Goal: Task Accomplishment & Management: Manage account settings

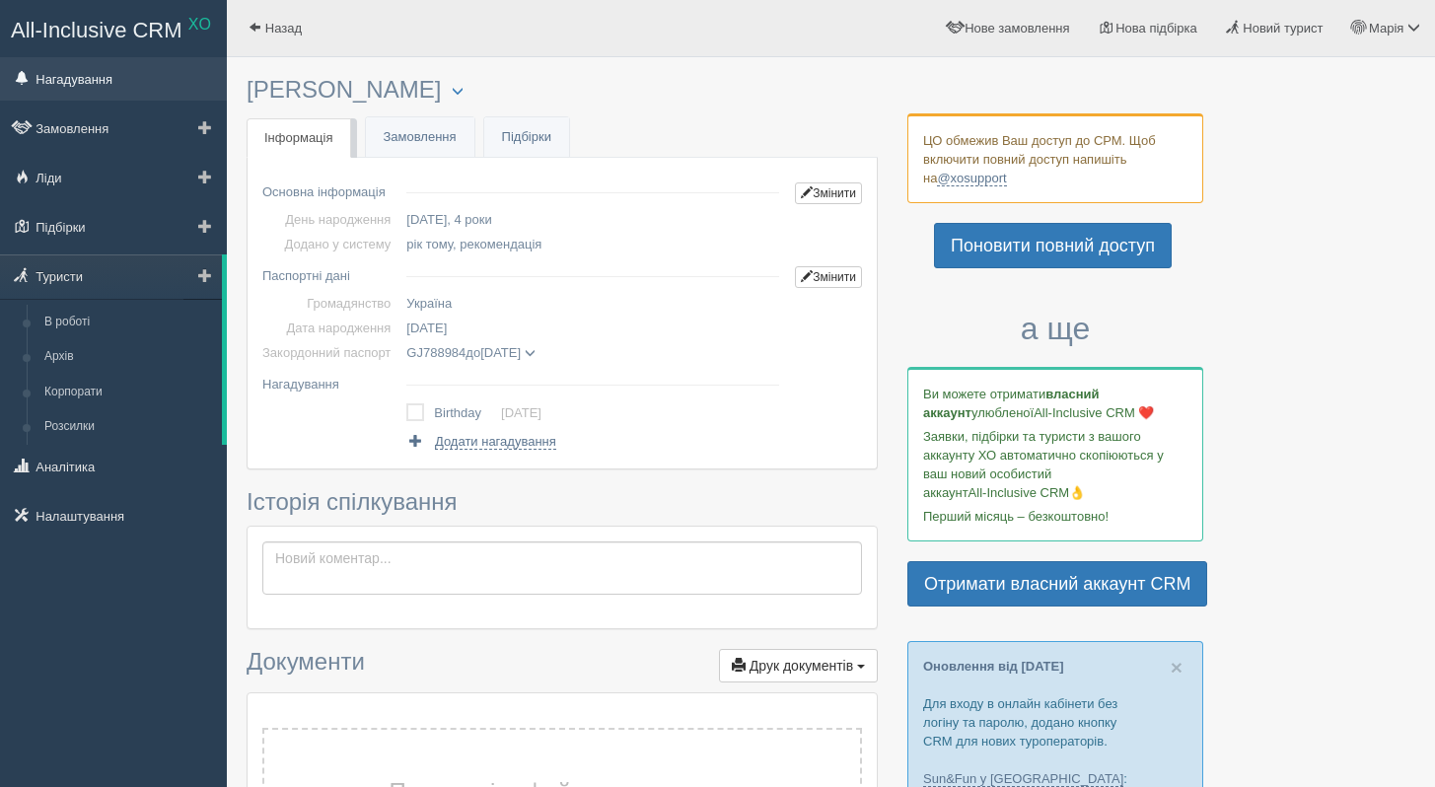
click at [100, 74] on link "Нагадування" at bounding box center [113, 78] width 227 height 43
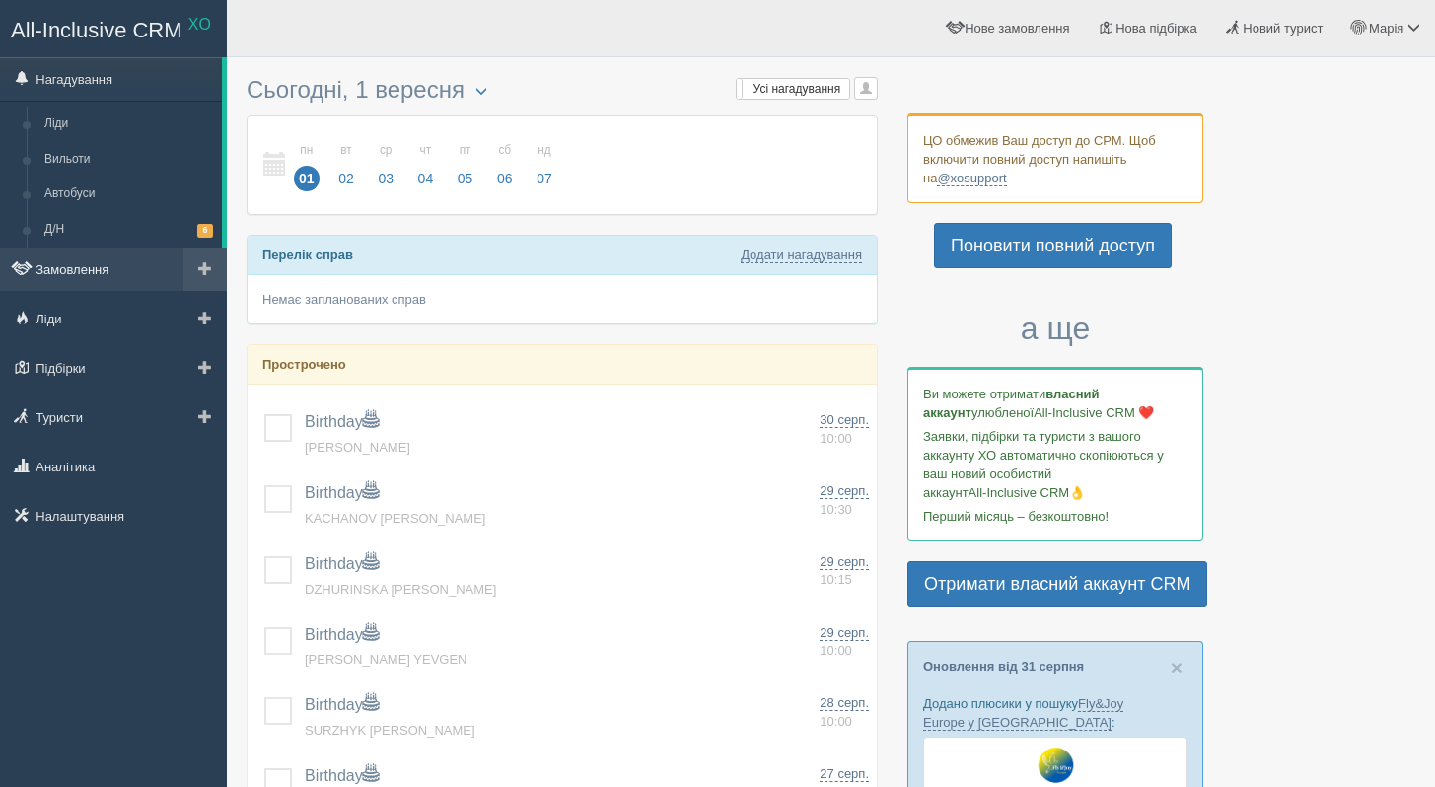
click at [121, 283] on link "Замовлення" at bounding box center [113, 269] width 227 height 43
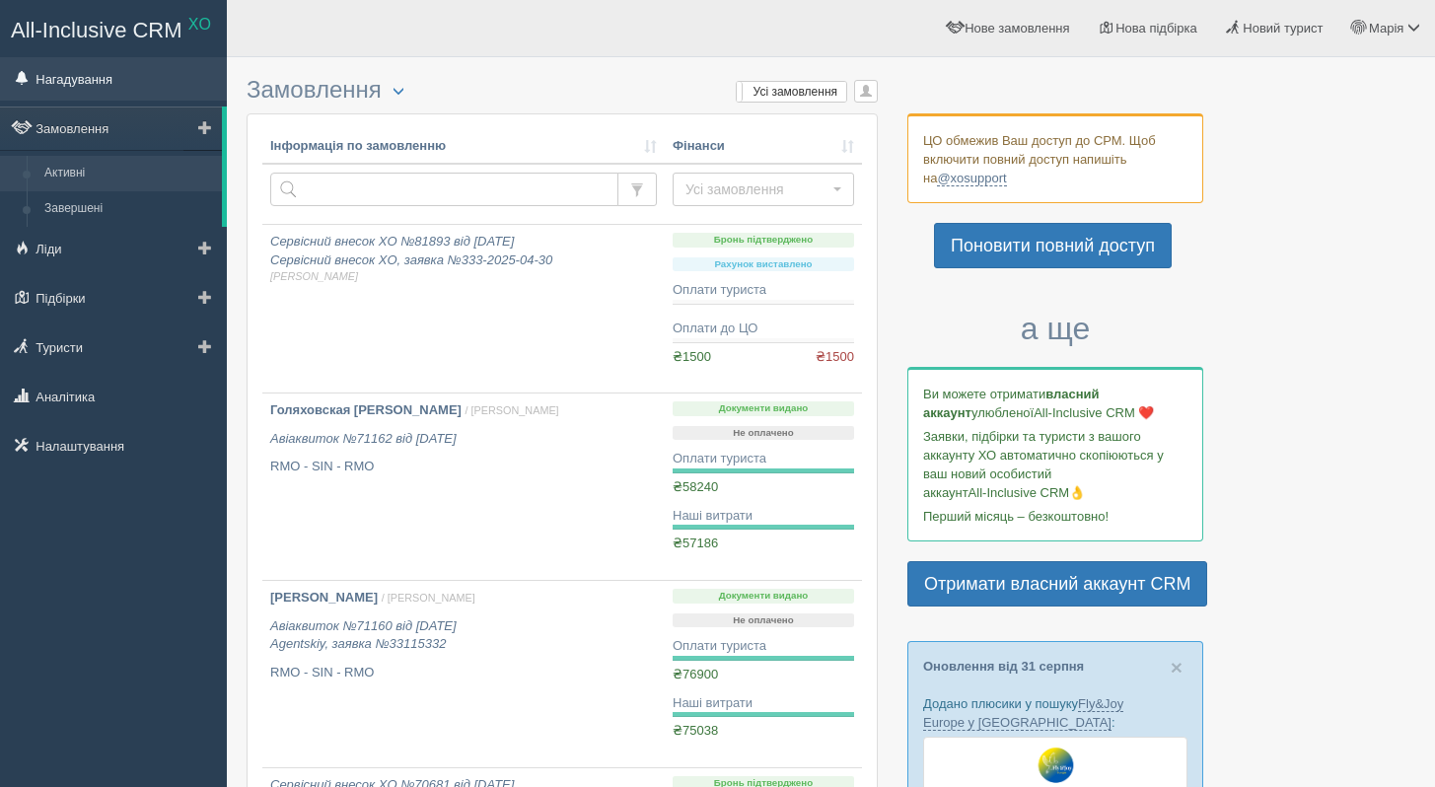
click at [108, 85] on link "Нагадування" at bounding box center [113, 78] width 227 height 43
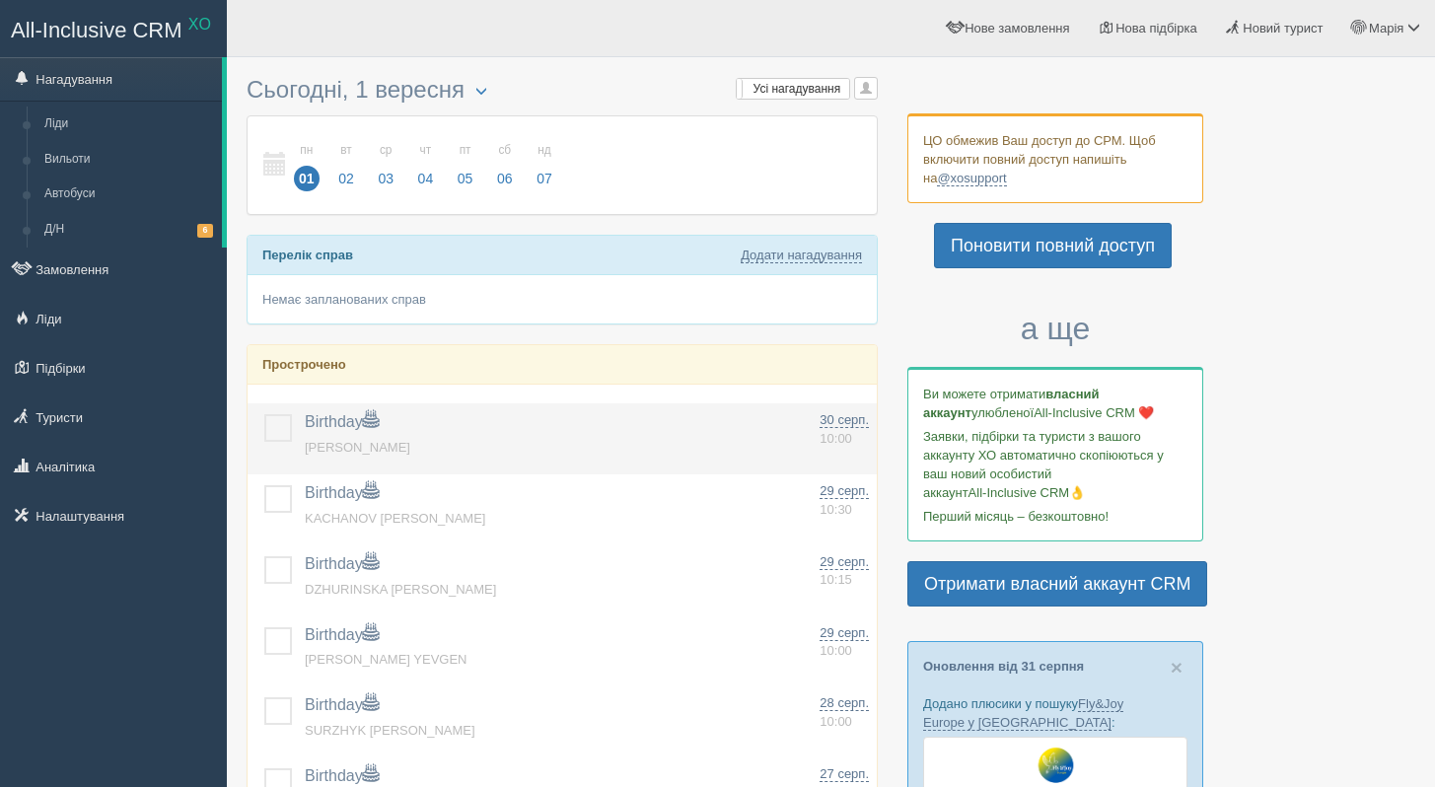
click at [264, 414] on label at bounding box center [264, 414] width 0 height 0
click at [0, 0] on input "checkbox" at bounding box center [0, 0] width 0 height 0
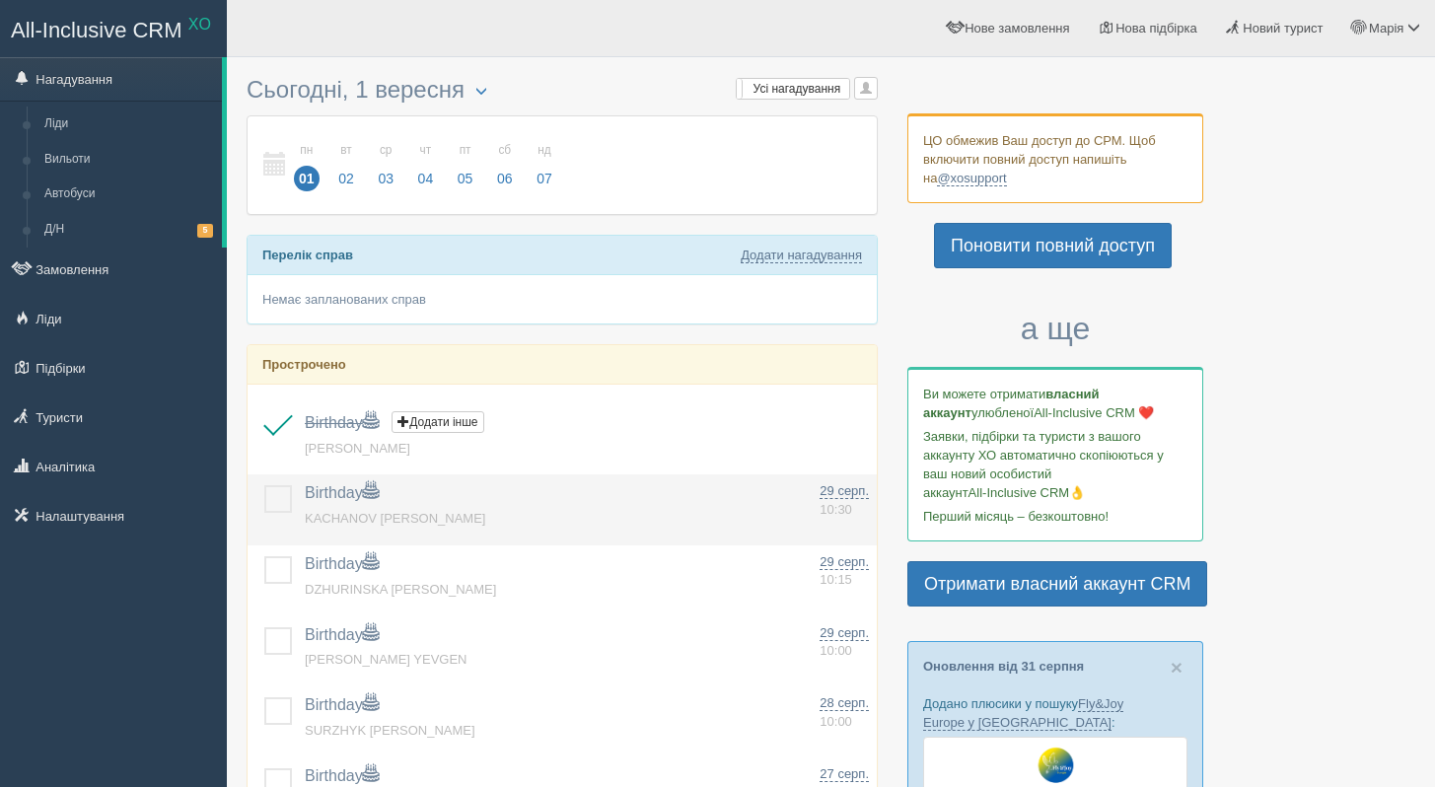
click at [264, 485] on label at bounding box center [264, 485] width 0 height 0
click at [0, 0] on input "checkbox" at bounding box center [0, 0] width 0 height 0
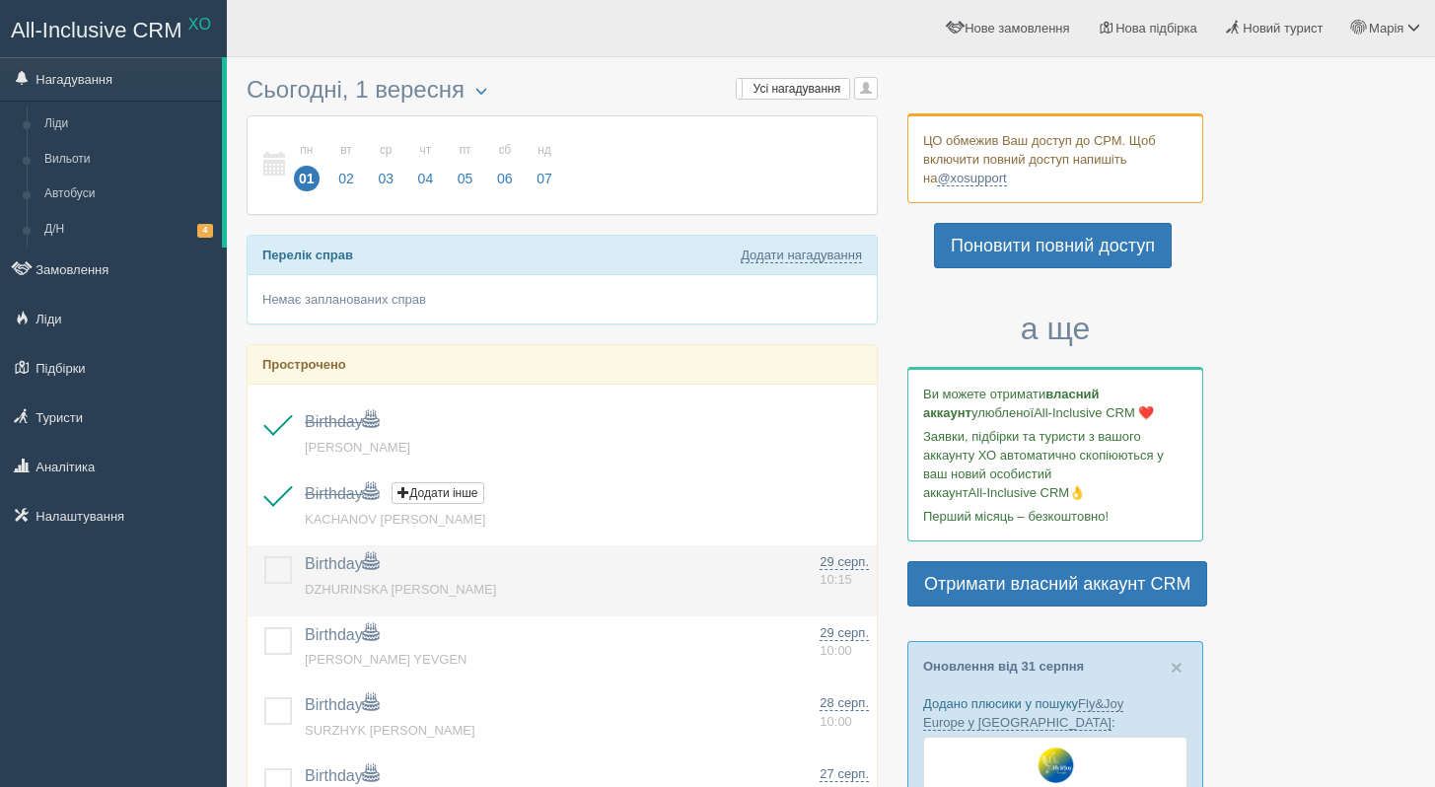
click at [264, 556] on label at bounding box center [264, 556] width 0 height 0
click at [0, 0] on input "checkbox" at bounding box center [0, 0] width 0 height 0
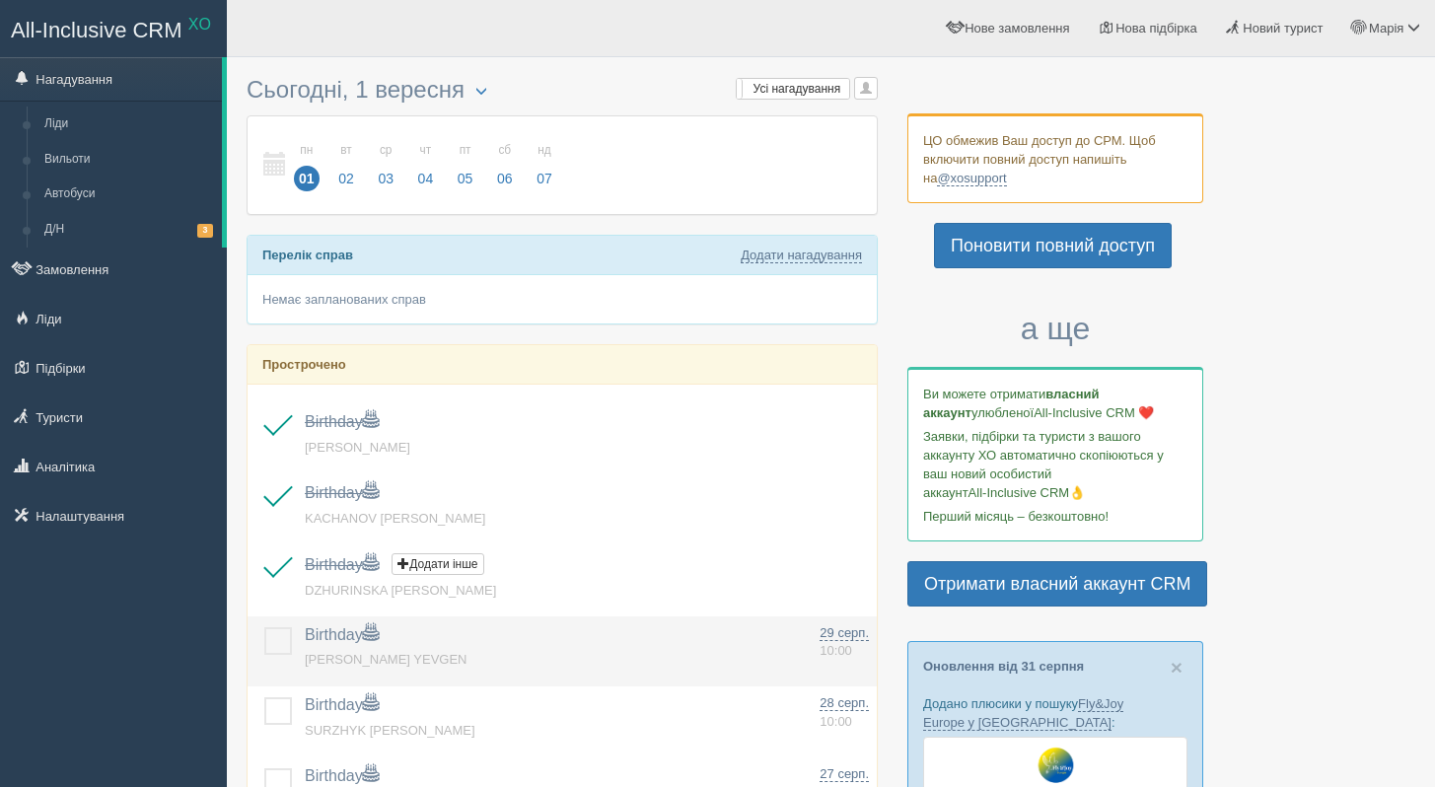
click at [284, 656] on td at bounding box center [272, 652] width 49 height 71
click at [264, 627] on label at bounding box center [264, 627] width 0 height 0
click at [0, 0] on input "checkbox" at bounding box center [0, 0] width 0 height 0
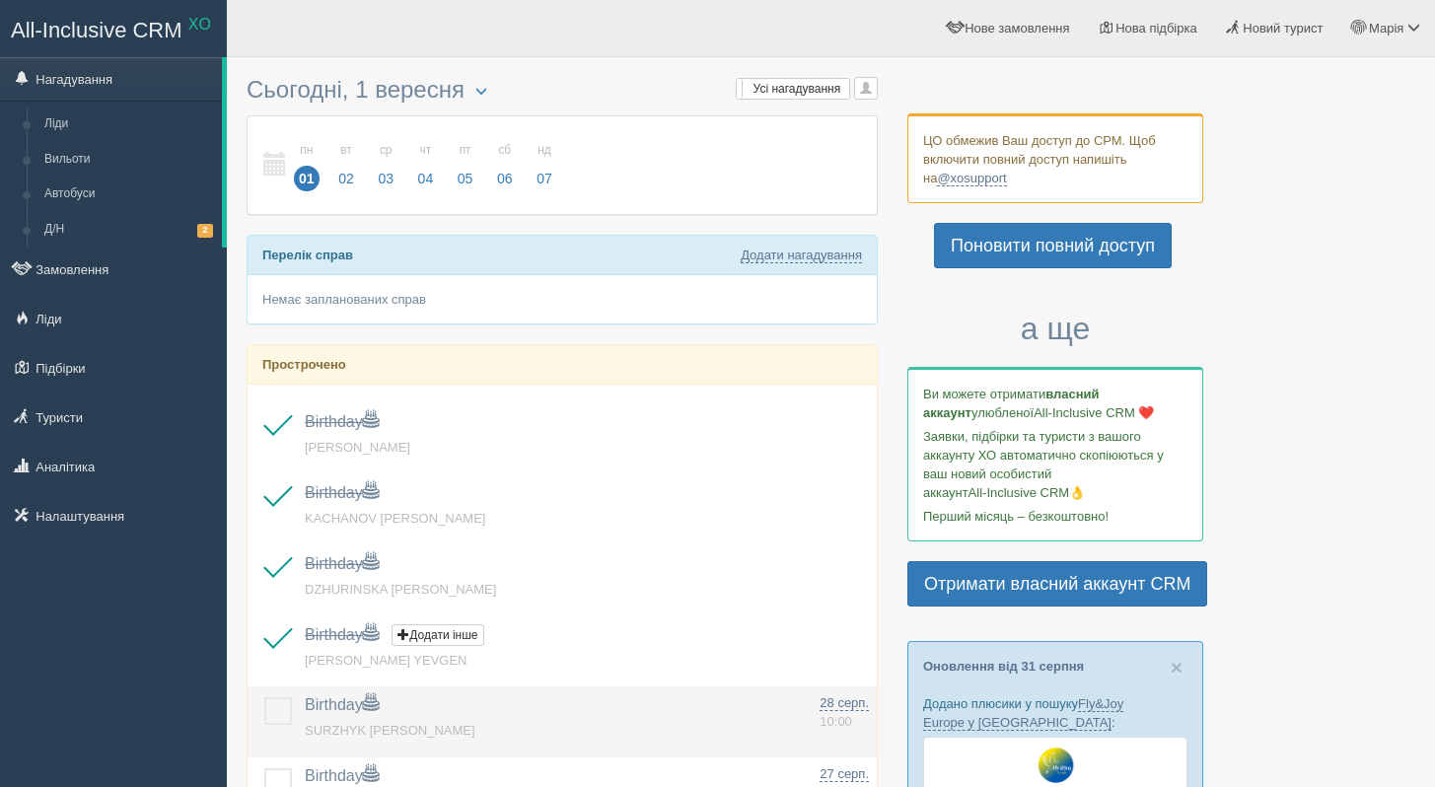
click at [264, 697] on label at bounding box center [264, 697] width 0 height 0
click at [0, 0] on input "checkbox" at bounding box center [0, 0] width 0 height 0
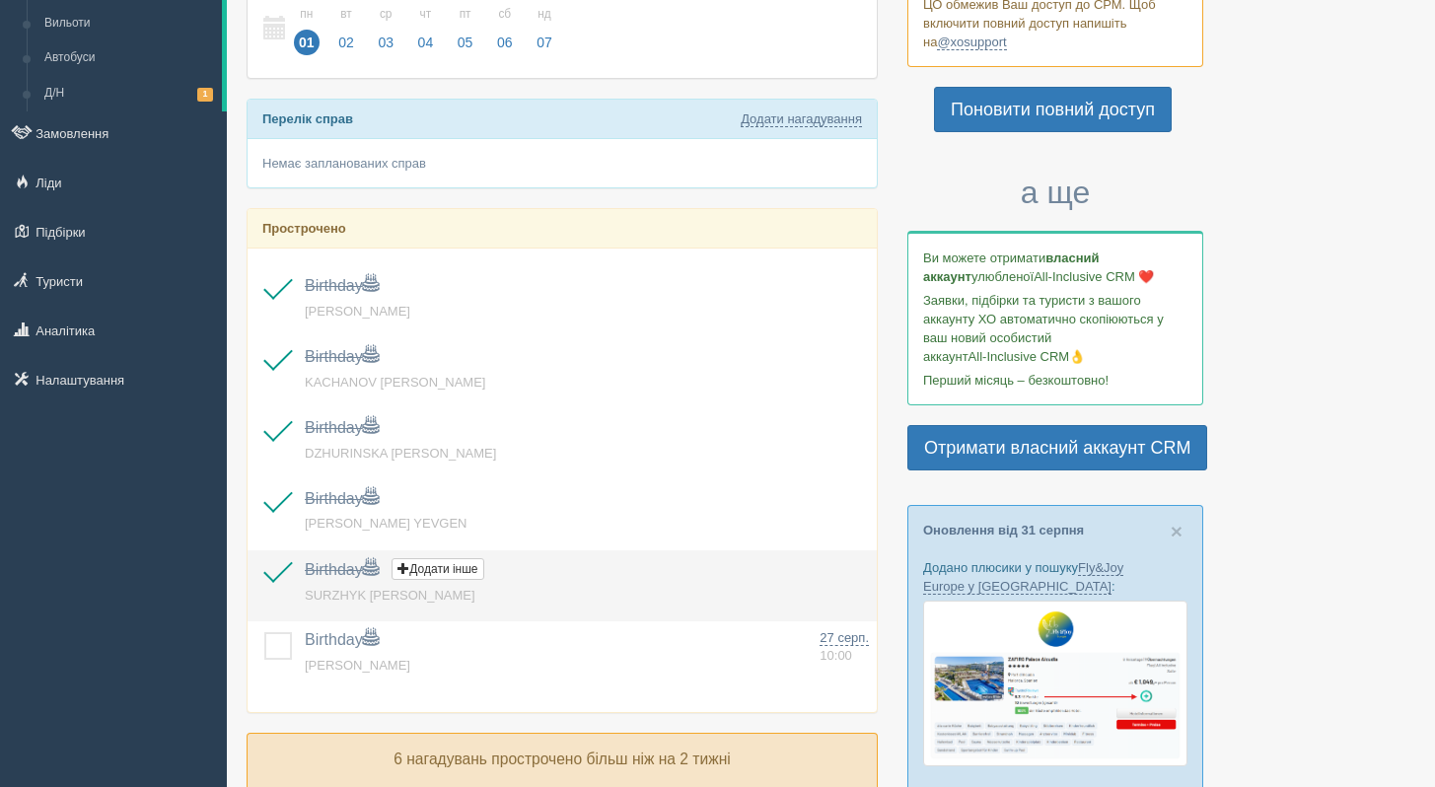
scroll to position [158, 0]
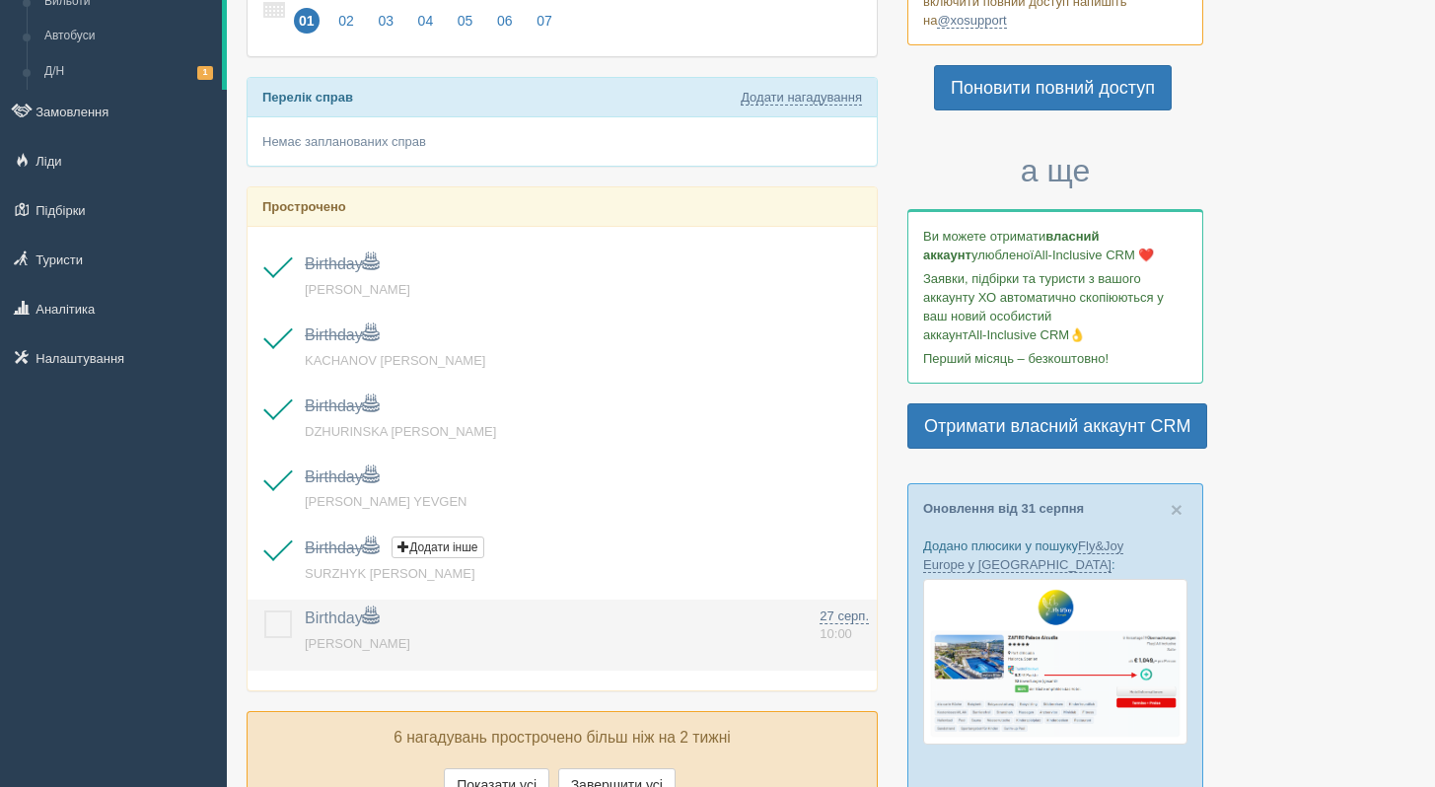
click at [271, 646] on td at bounding box center [272, 635] width 49 height 71
click at [264, 611] on label at bounding box center [264, 611] width 0 height 0
click at [0, 0] on input "checkbox" at bounding box center [0, 0] width 0 height 0
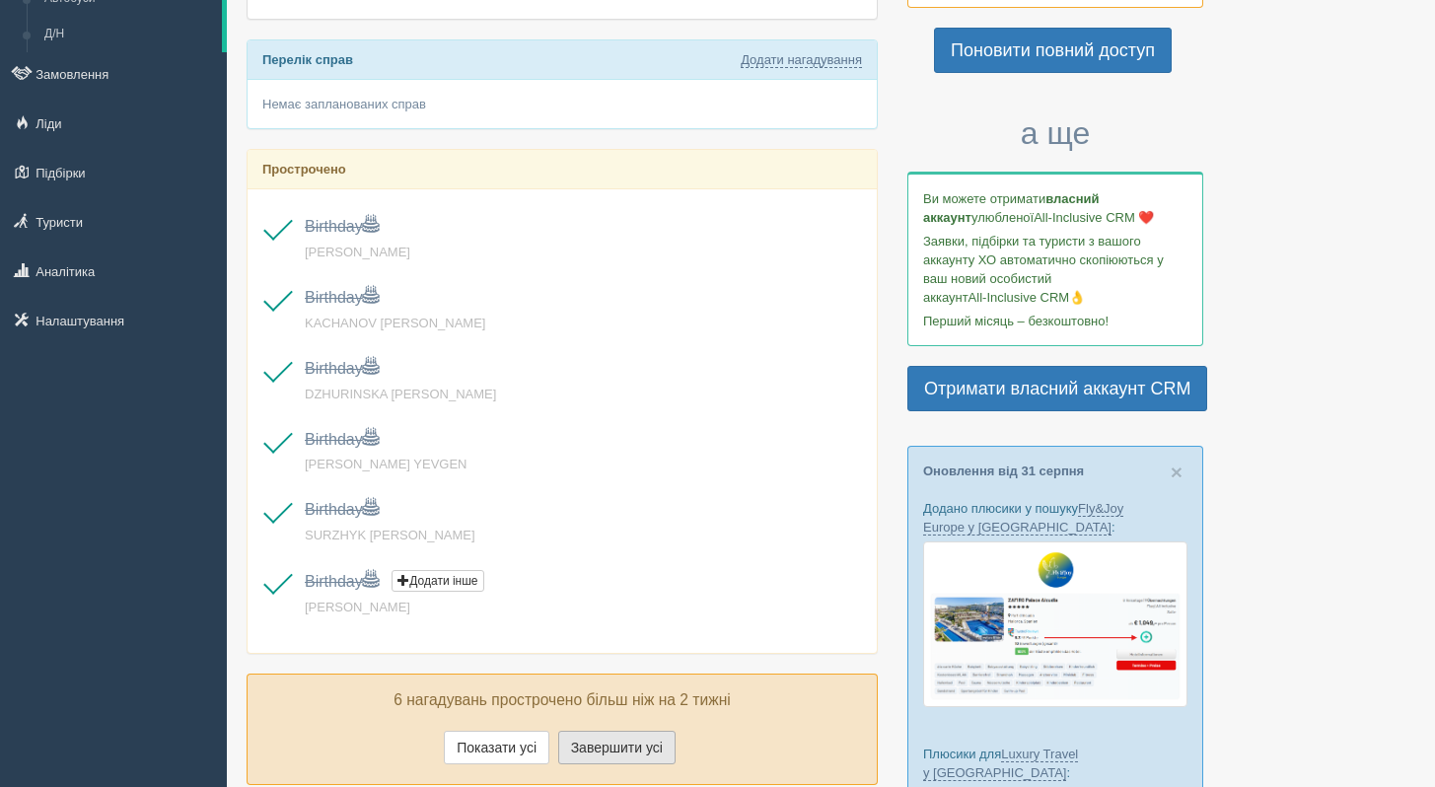
scroll to position [197, 0]
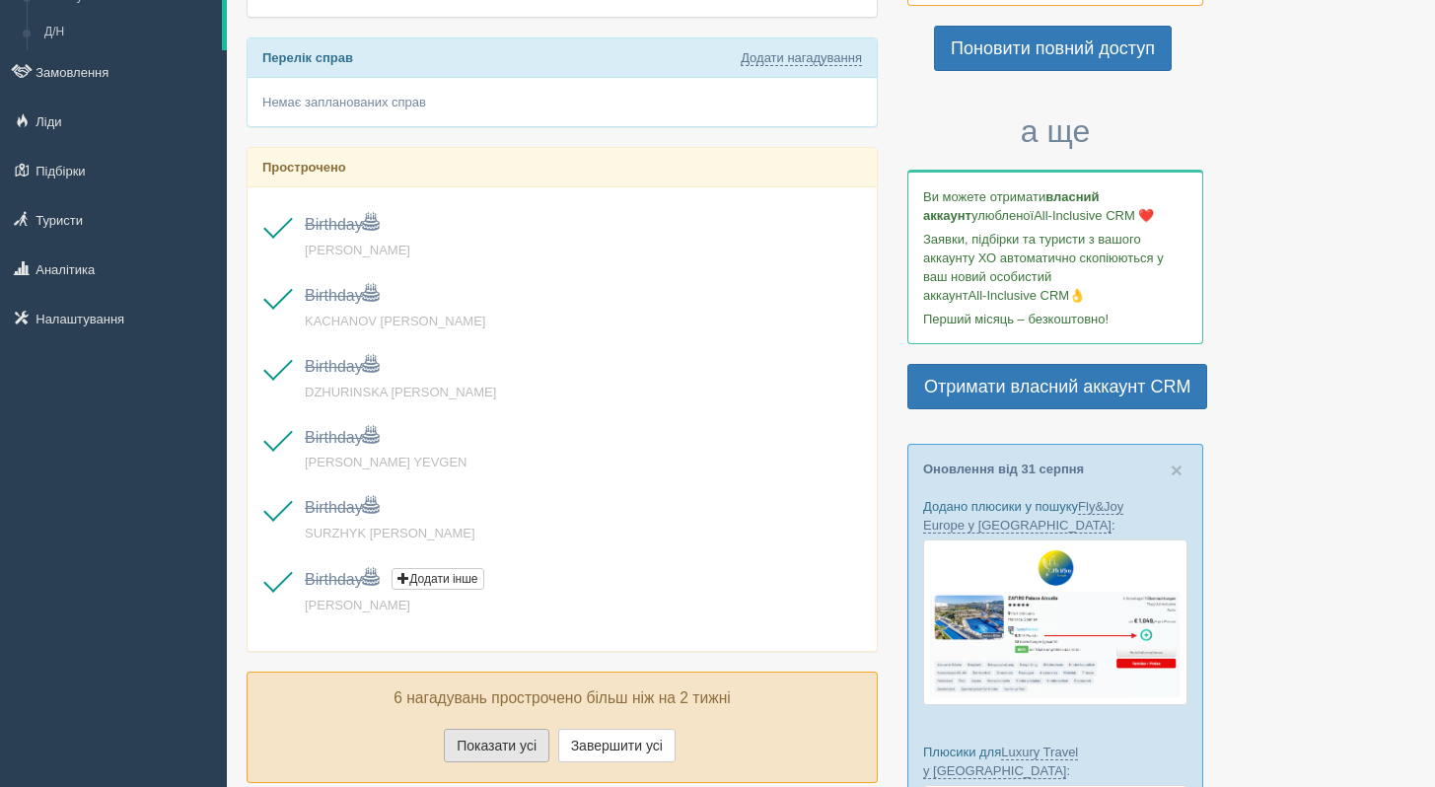
click at [538, 743] on button "Показати усі" at bounding box center [497, 746] width 106 height 34
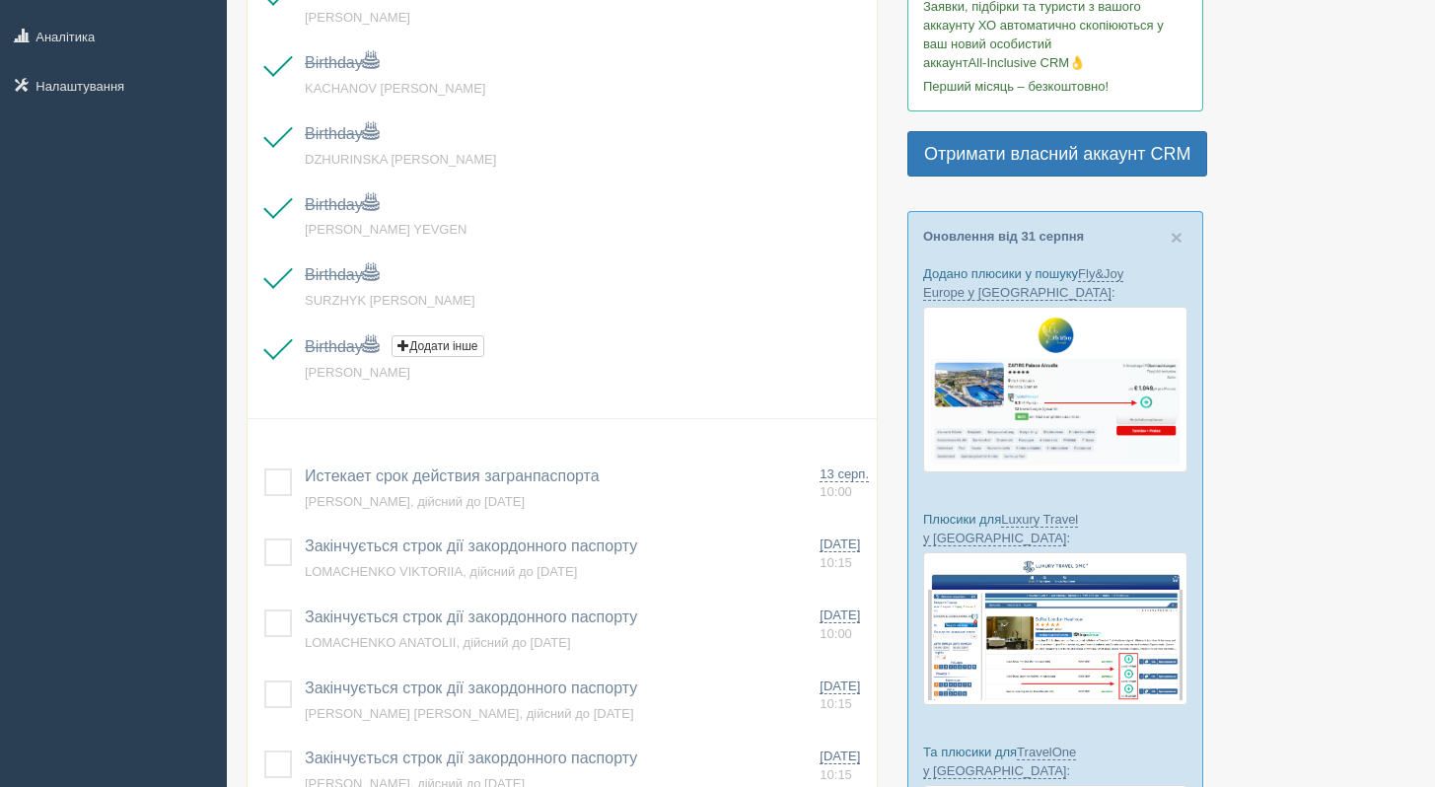
scroll to position [434, 0]
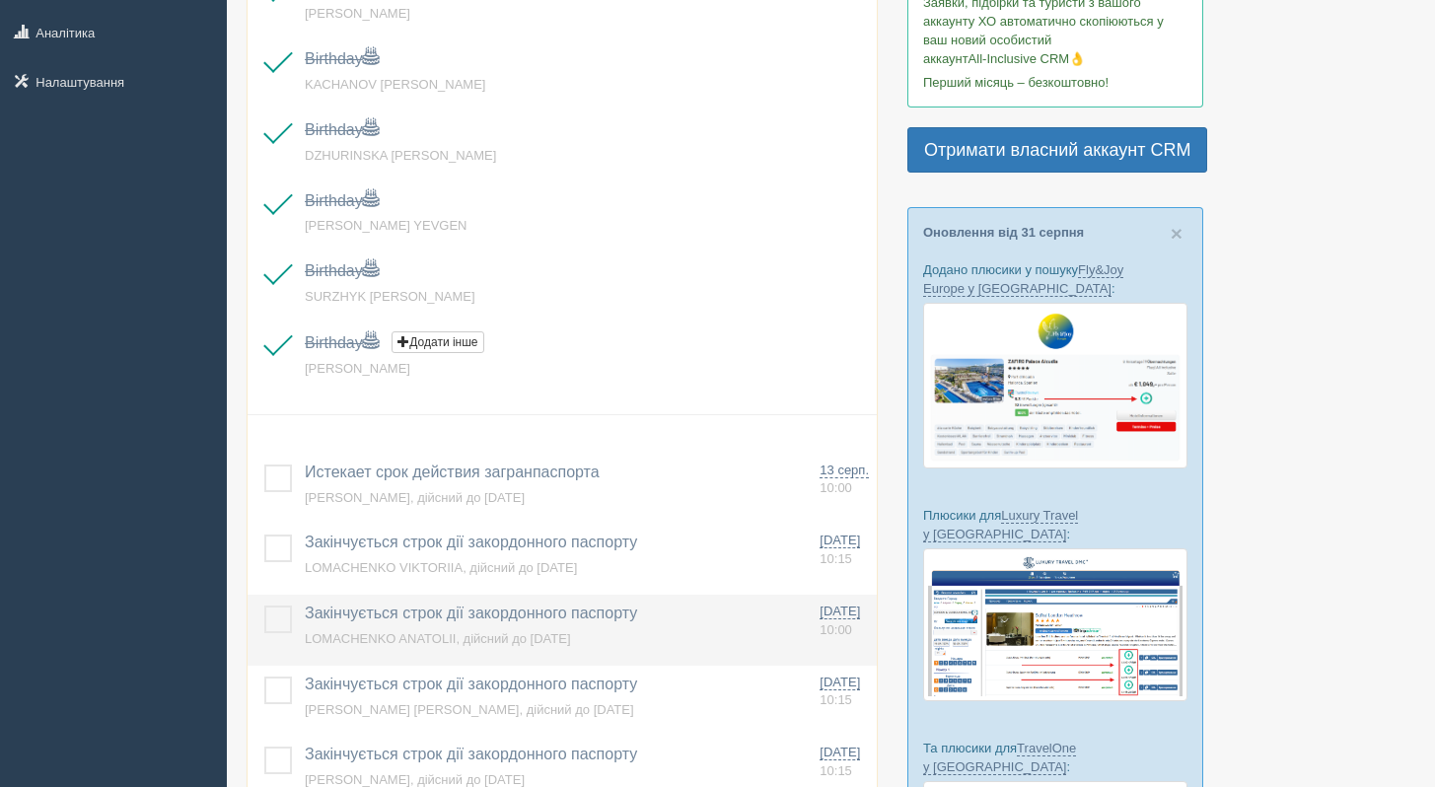
click at [264, 606] on label at bounding box center [264, 606] width 0 height 0
click at [0, 0] on input "checkbox" at bounding box center [0, 0] width 0 height 0
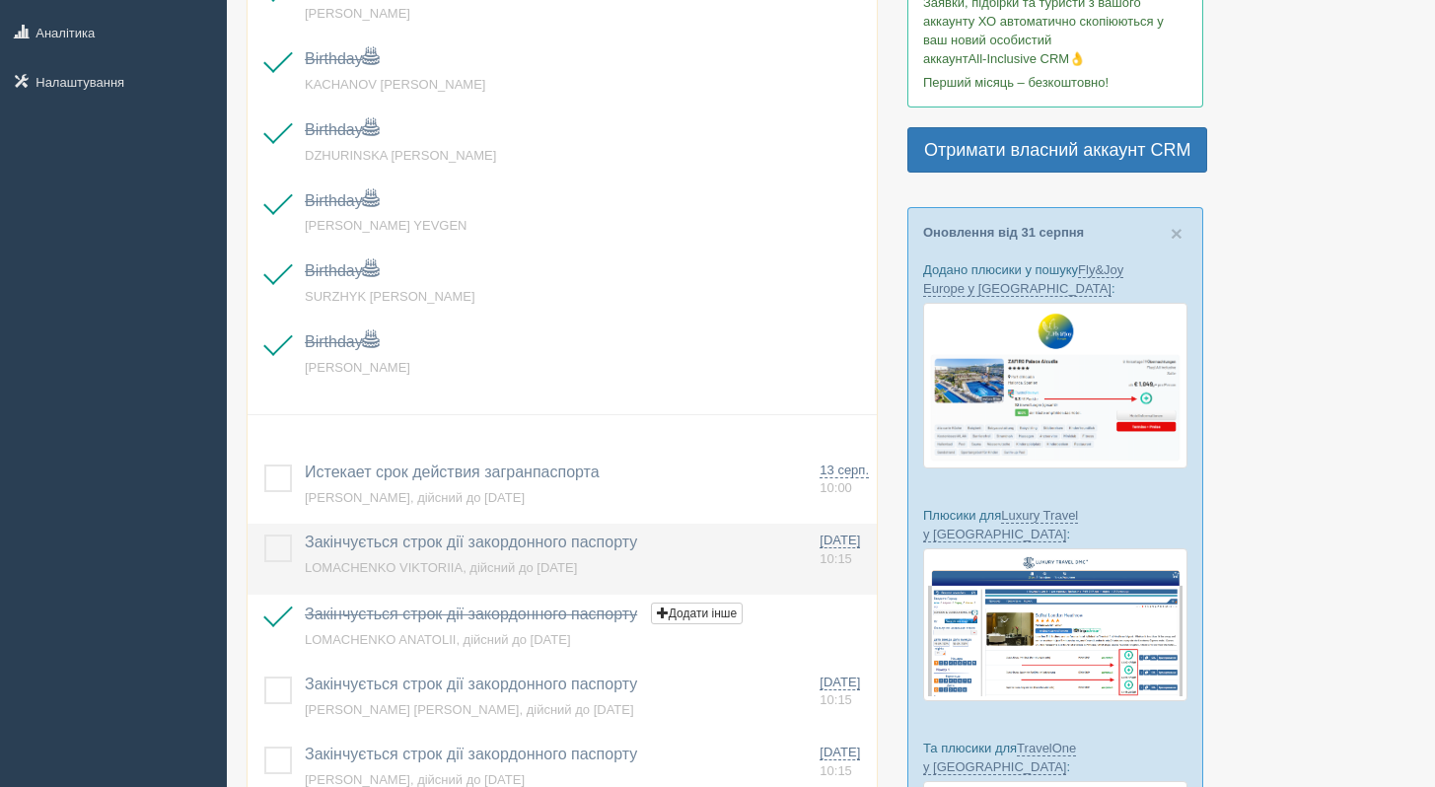
click at [264, 535] on label at bounding box center [264, 535] width 0 height 0
click at [0, 0] on input "checkbox" at bounding box center [0, 0] width 0 height 0
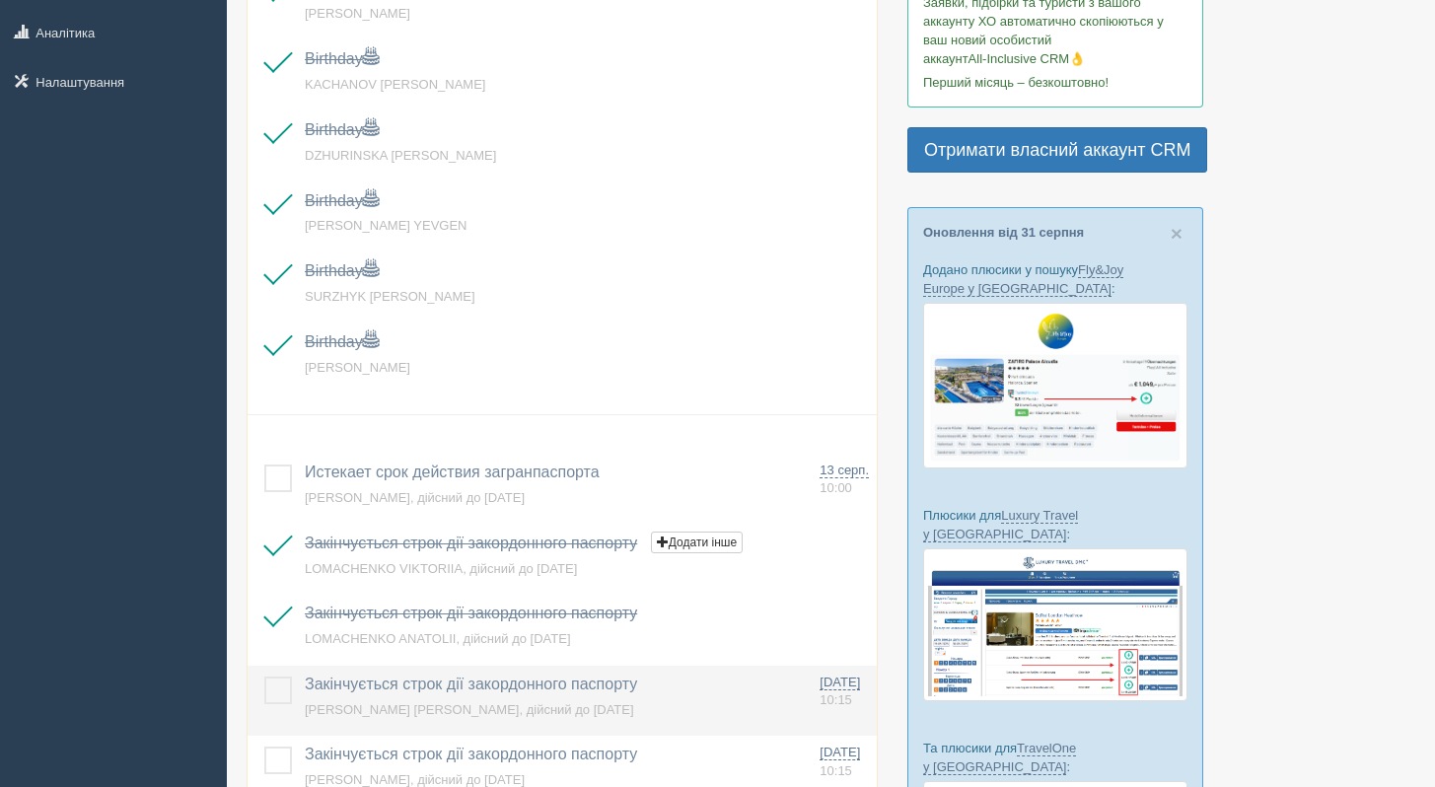
click at [292, 695] on td at bounding box center [272, 701] width 49 height 71
click at [264, 677] on label at bounding box center [264, 677] width 0 height 0
click at [0, 0] on input "checkbox" at bounding box center [0, 0] width 0 height 0
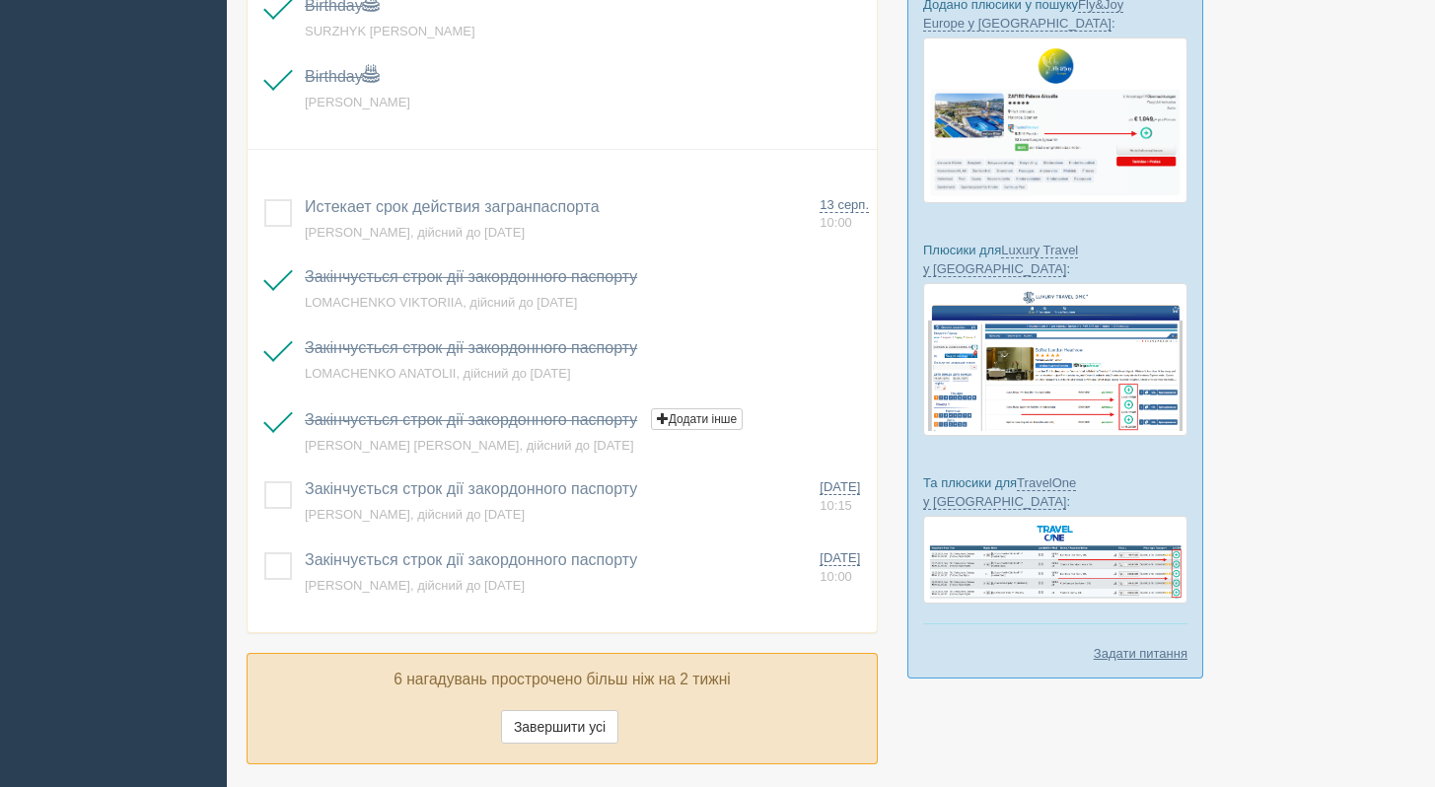
scroll to position [700, 0]
drag, startPoint x: 1449, startPoint y: 249, endPoint x: 1449, endPoint y: 379, distance: 130.2
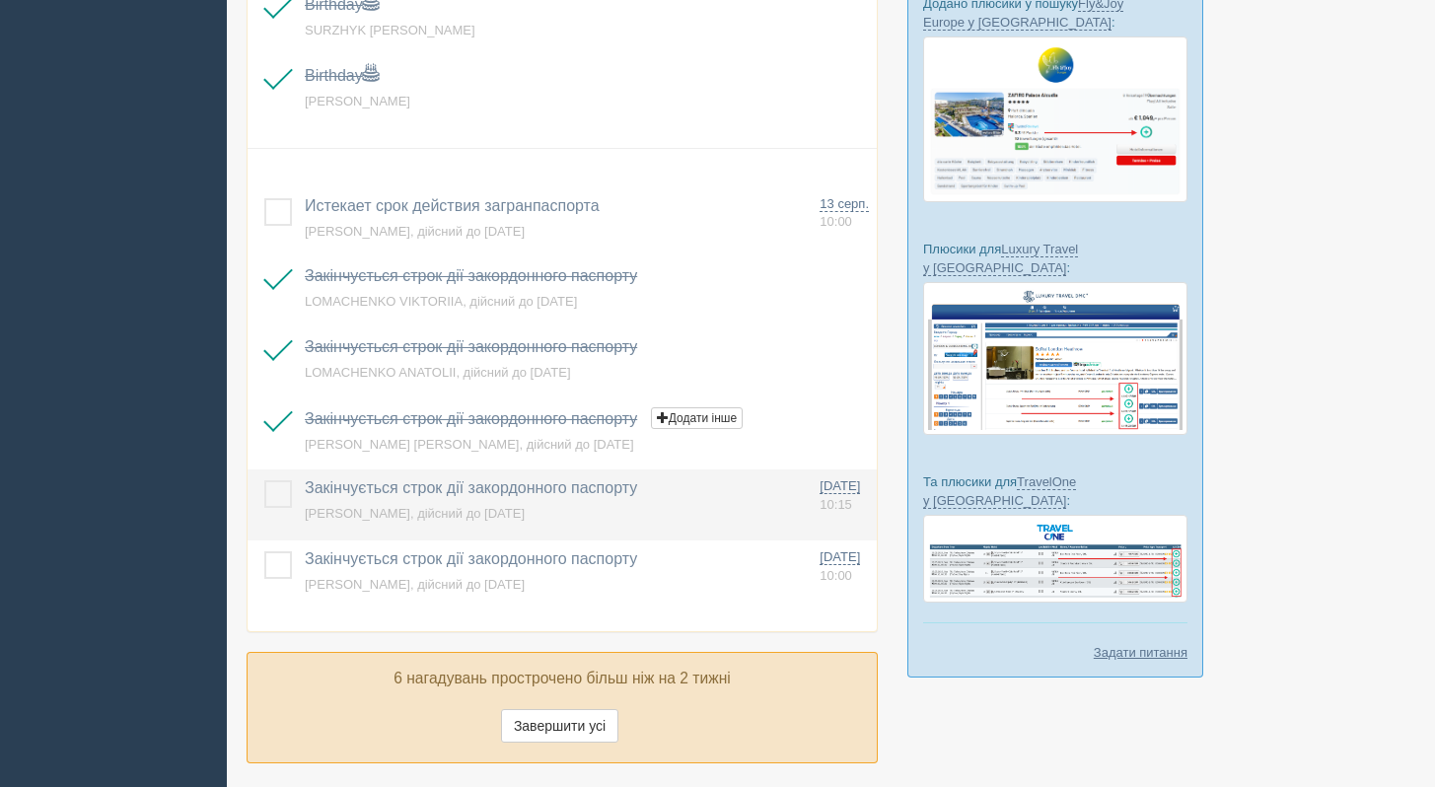
click at [262, 505] on td at bounding box center [272, 505] width 49 height 71
click at [264, 480] on label at bounding box center [264, 480] width 0 height 0
click at [0, 0] on input "checkbox" at bounding box center [0, 0] width 0 height 0
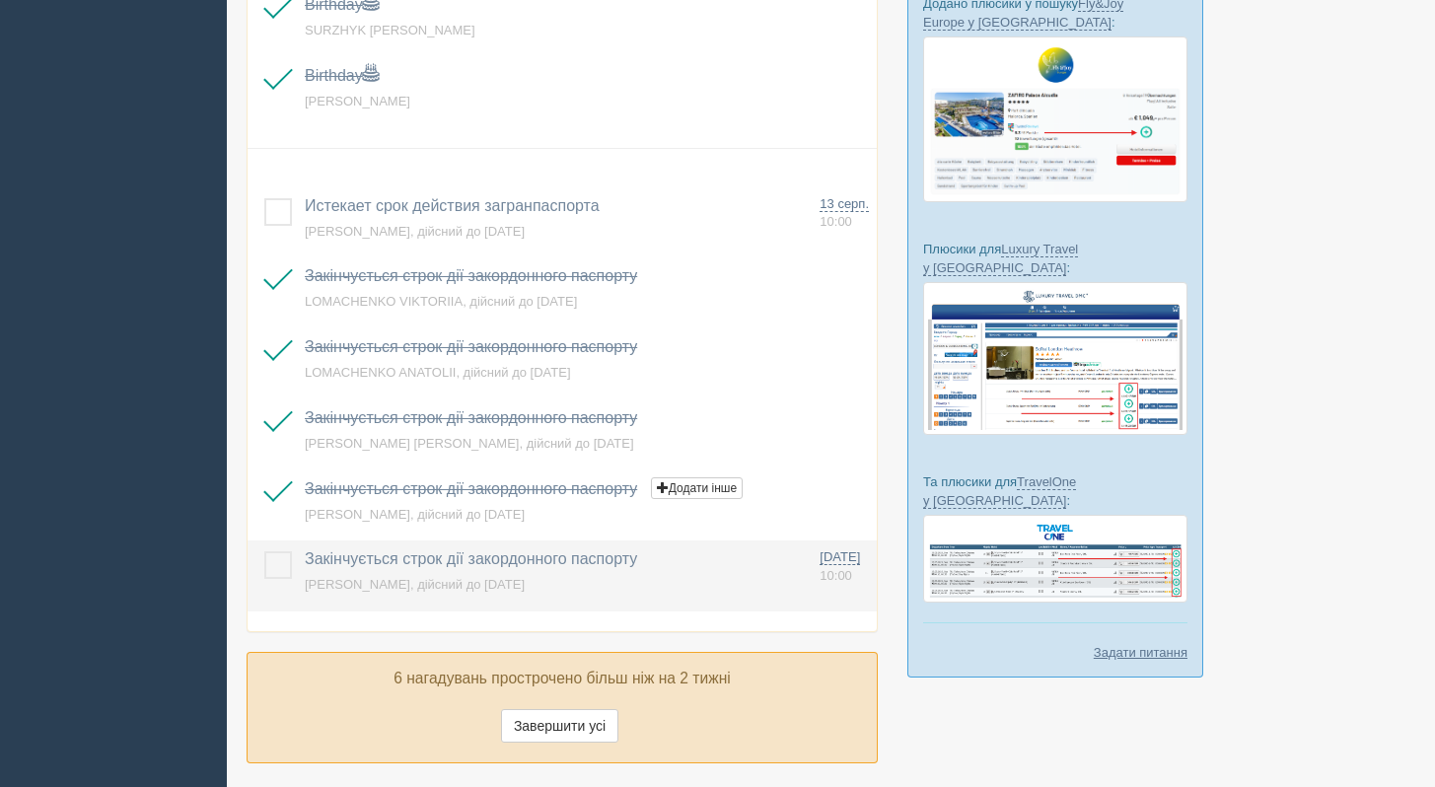
click at [264, 551] on label at bounding box center [264, 551] width 0 height 0
click at [0, 0] on input "checkbox" at bounding box center [0, 0] width 0 height 0
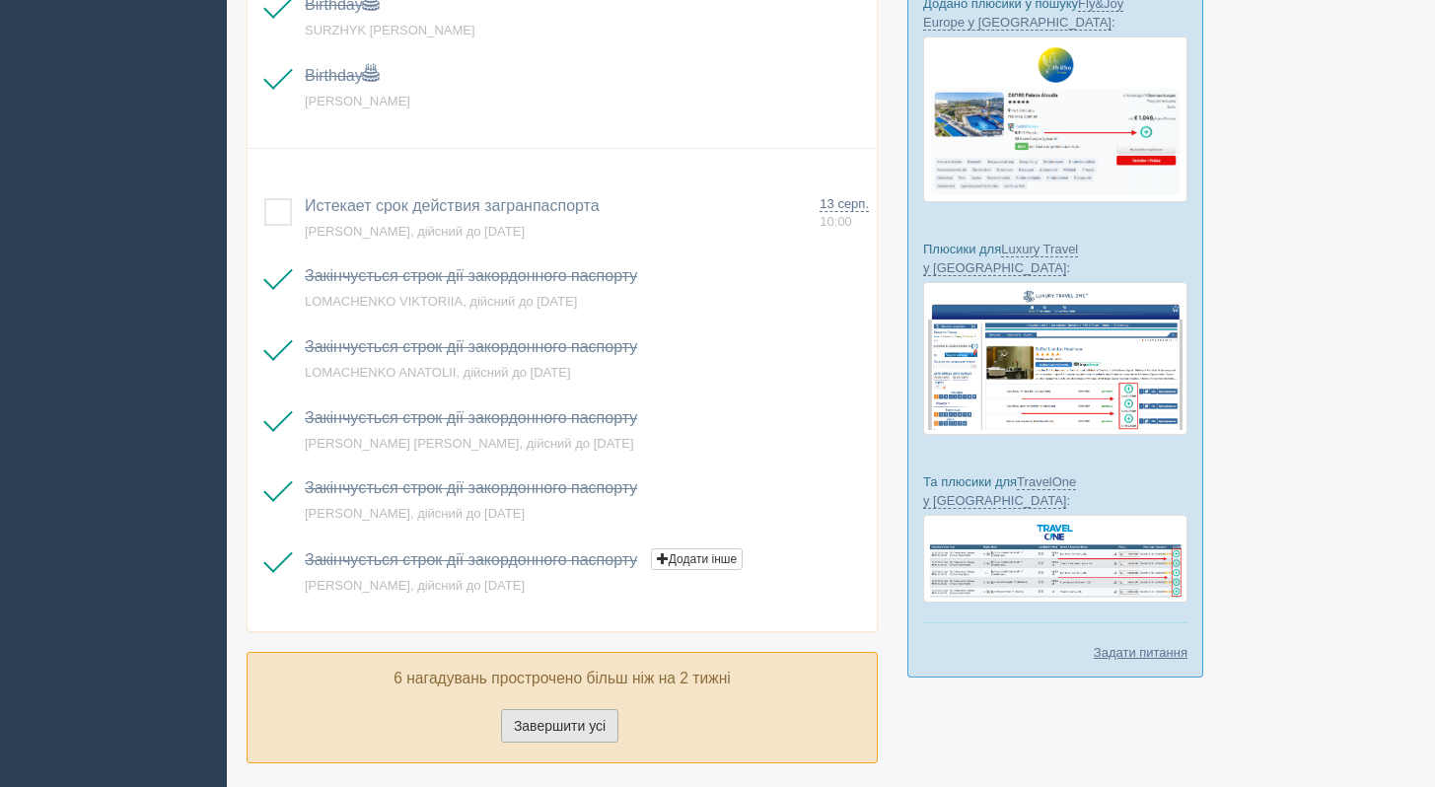
click at [582, 733] on button "Завершити усі" at bounding box center [559, 726] width 117 height 34
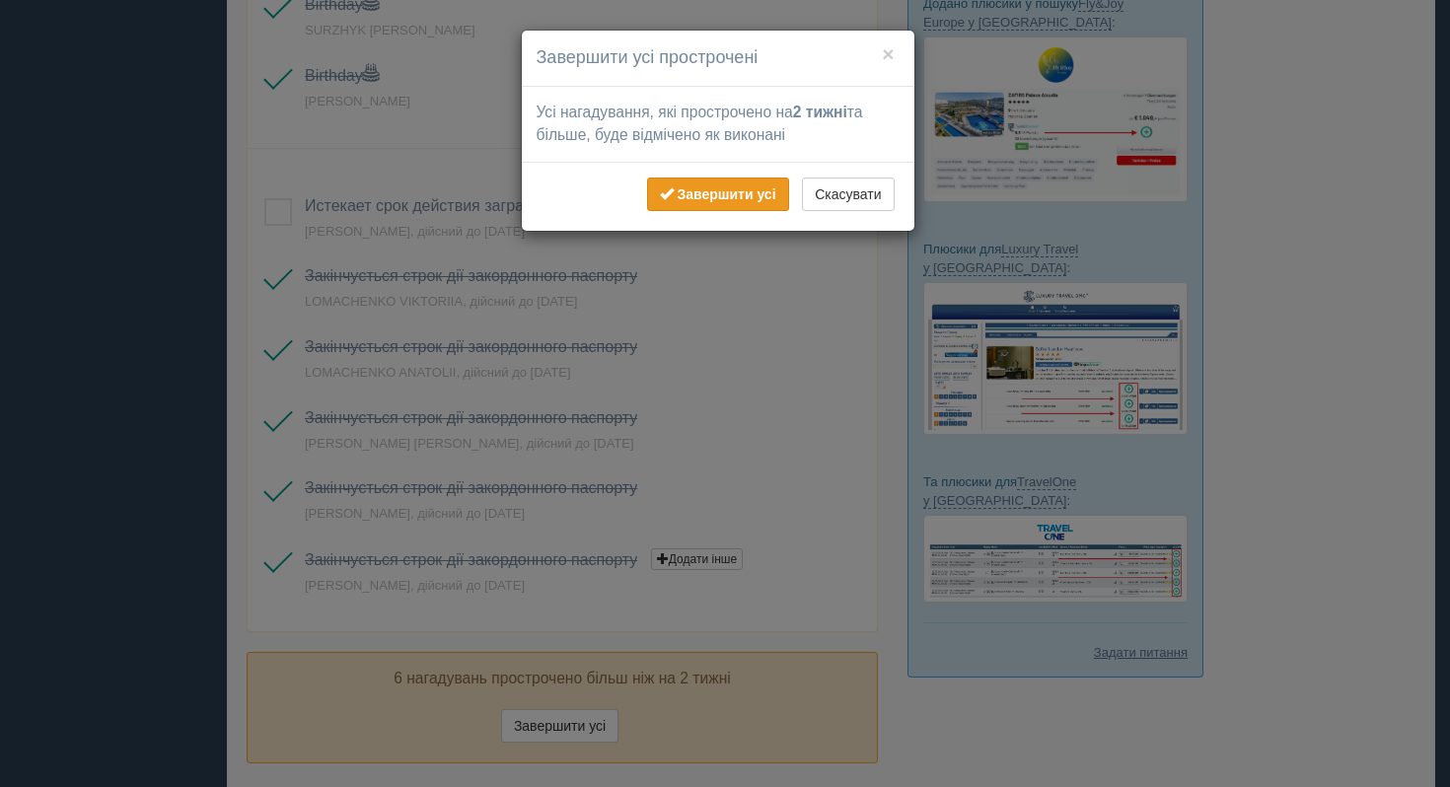
click at [745, 194] on b "Завершити усі" at bounding box center [726, 194] width 99 height 16
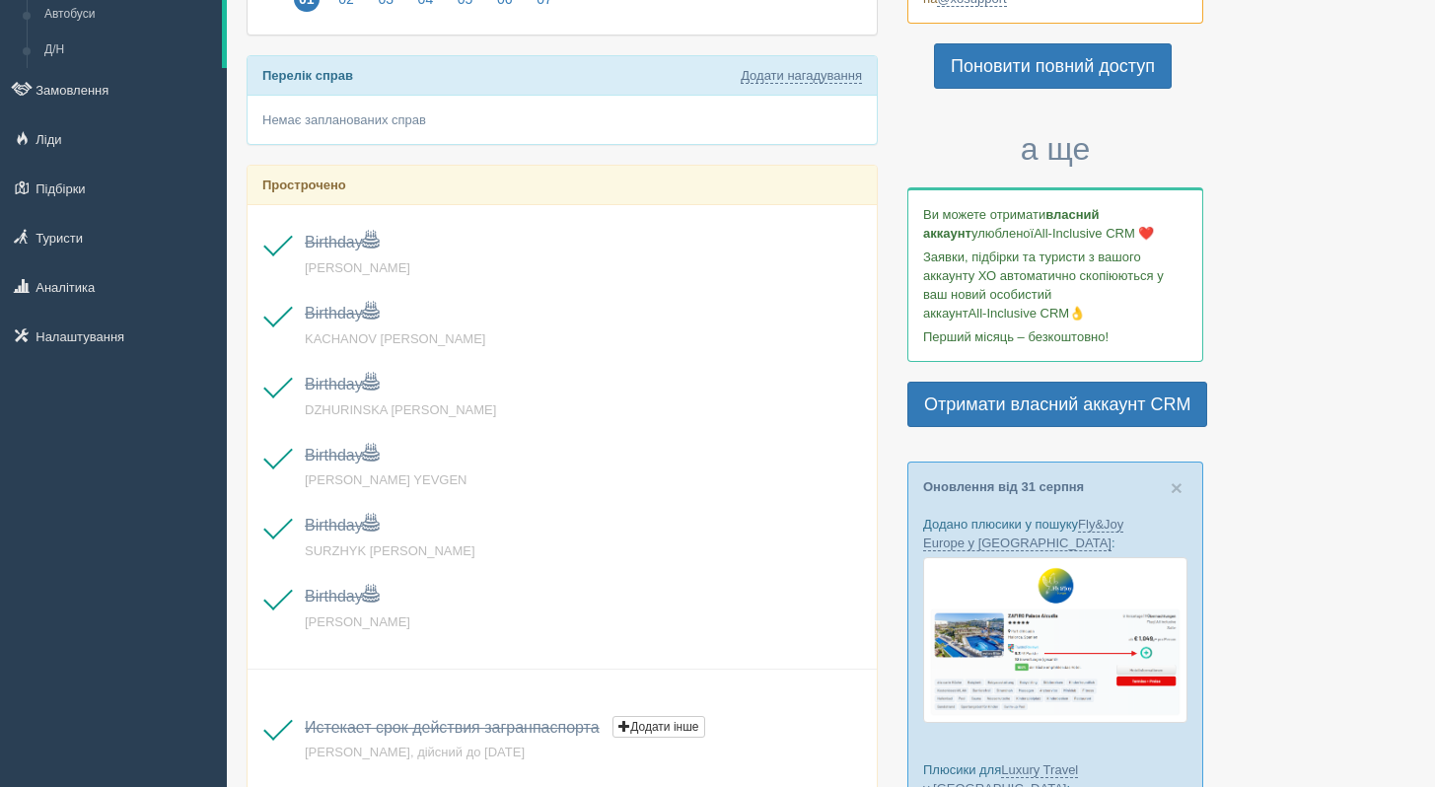
scroll to position [0, 0]
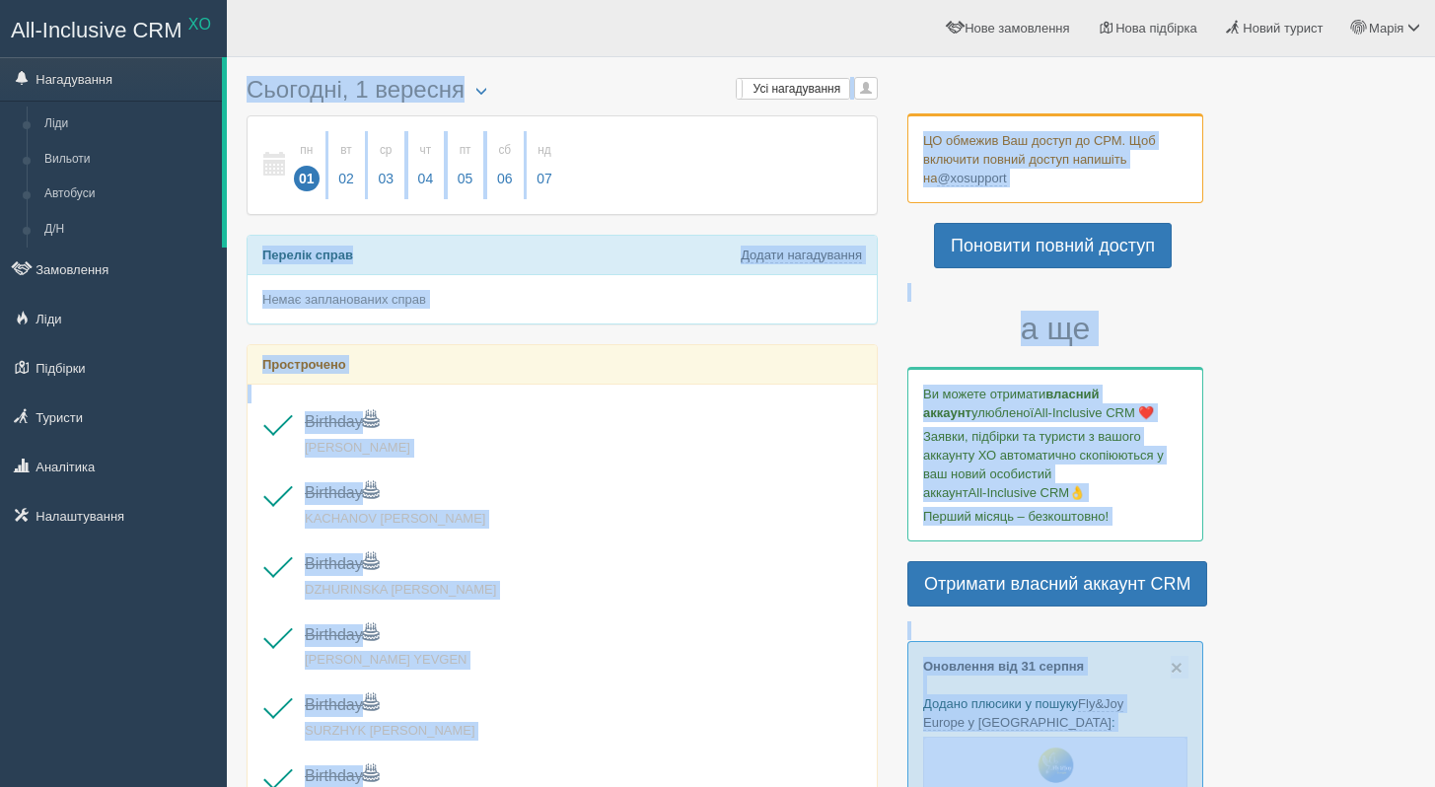
drag, startPoint x: 1433, startPoint y: 576, endPoint x: 1449, endPoint y: -31, distance: 606.9
click at [1434, 0] on html "All-Inclusive CRM XO Нагадування Ліди Вильоти Автобуси Д/Н" at bounding box center [717, 393] width 1435 height 787
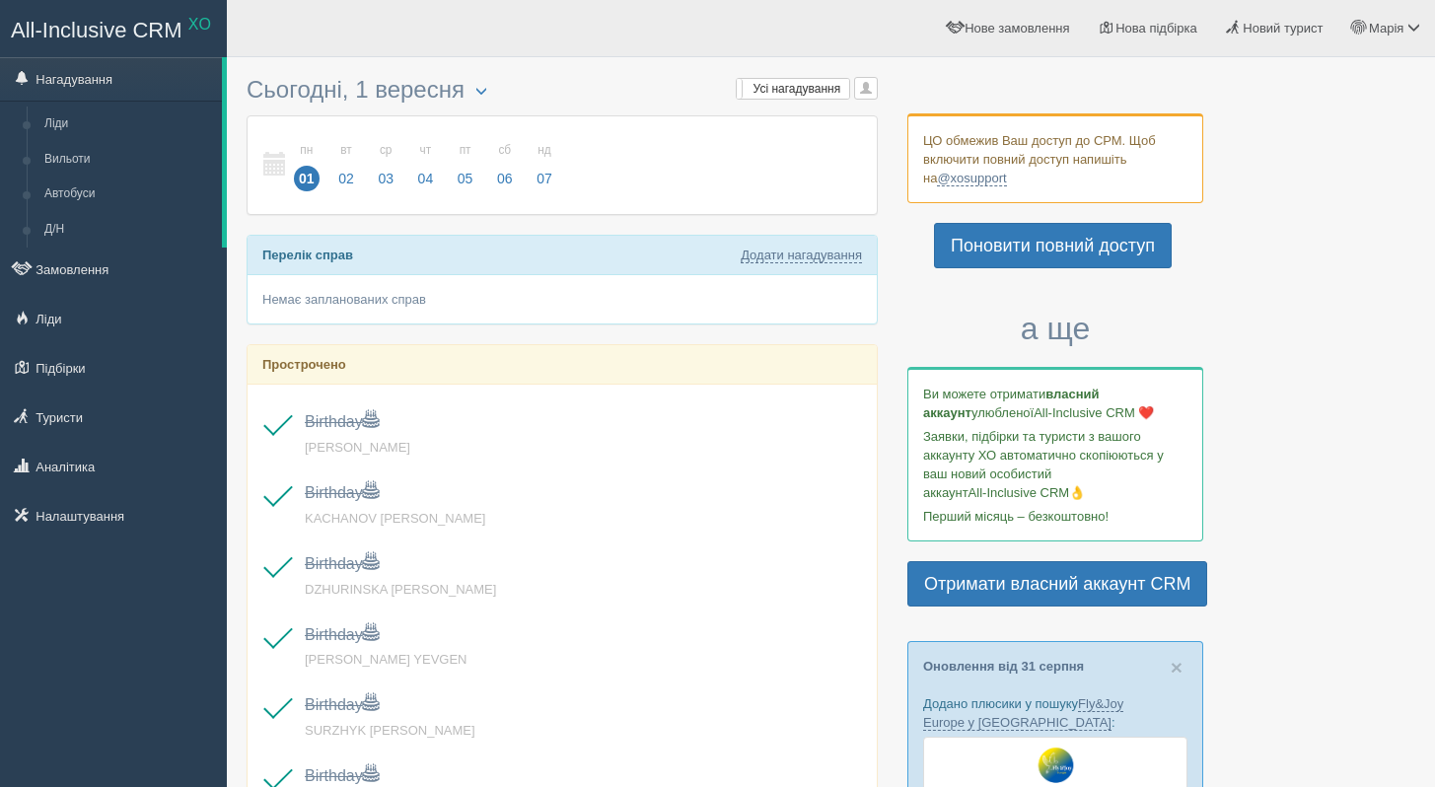
click at [1287, 150] on div at bounding box center [831, 746] width 1169 height 1359
click at [1079, 249] on link "Поновити повний доступ" at bounding box center [1053, 245] width 238 height 45
click at [119, 90] on link "Нагадування" at bounding box center [111, 78] width 222 height 43
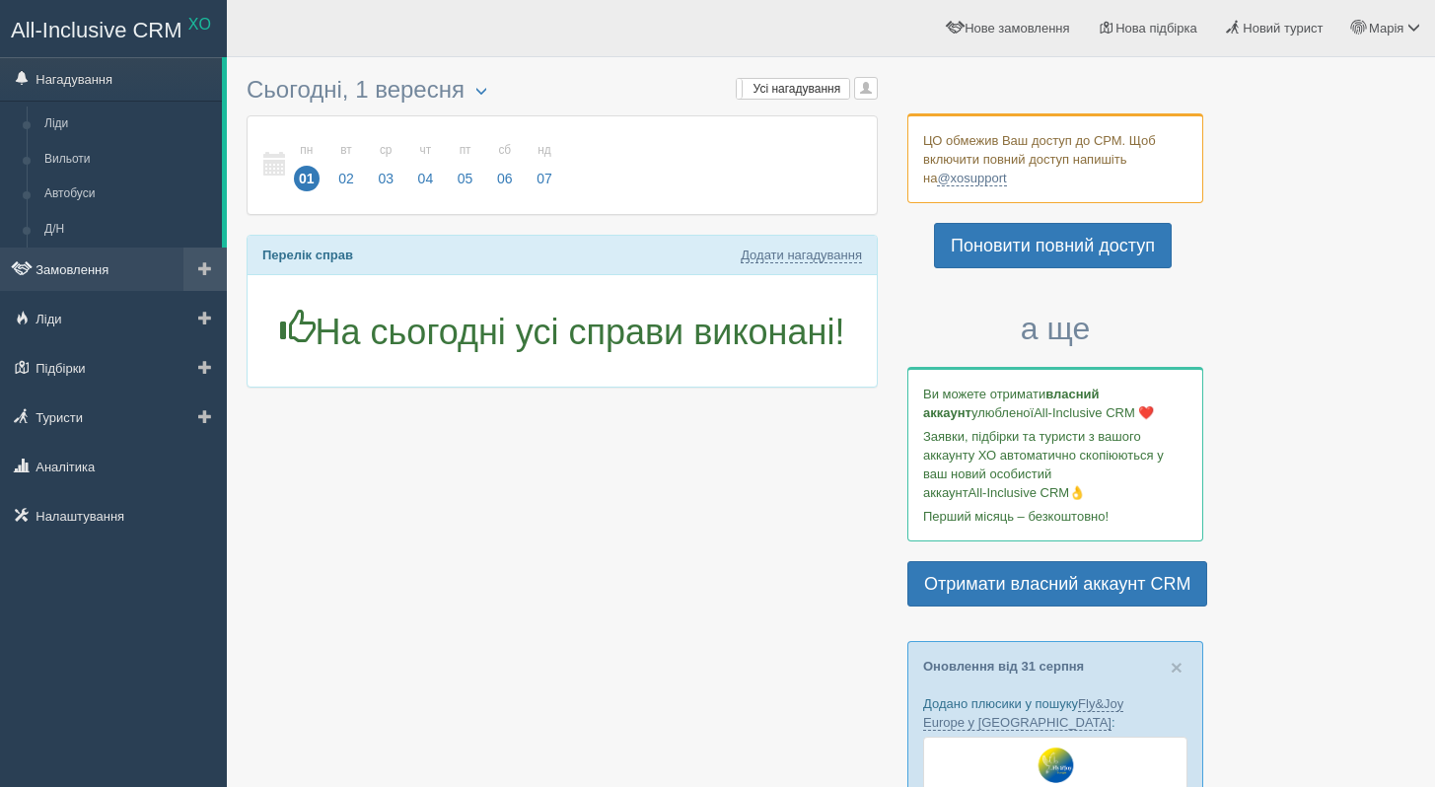
click at [87, 268] on link "Замовлення" at bounding box center [113, 269] width 227 height 43
